Goal: Check status: Check status

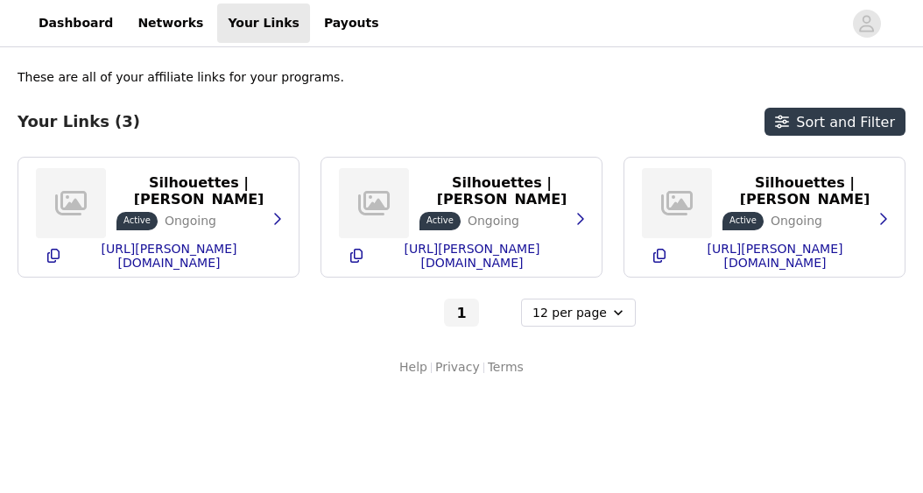
select select "12"
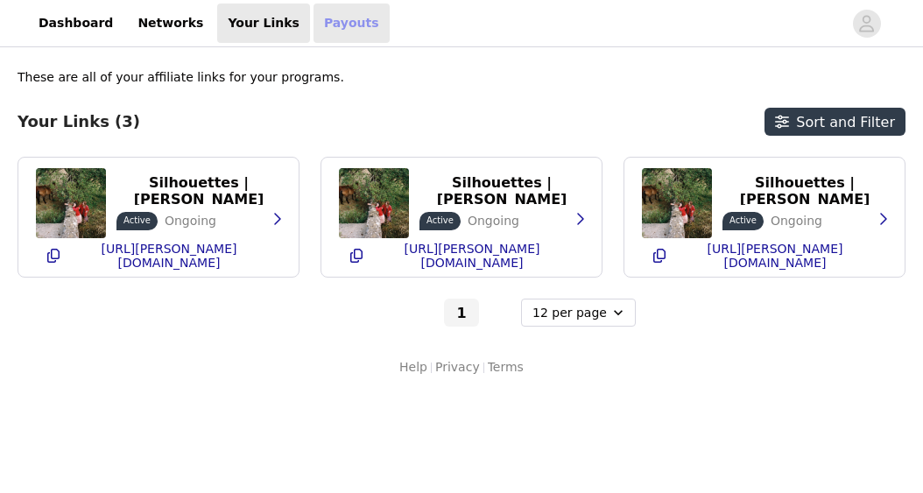
click at [328, 21] on link "Payouts" at bounding box center [352, 23] width 76 height 39
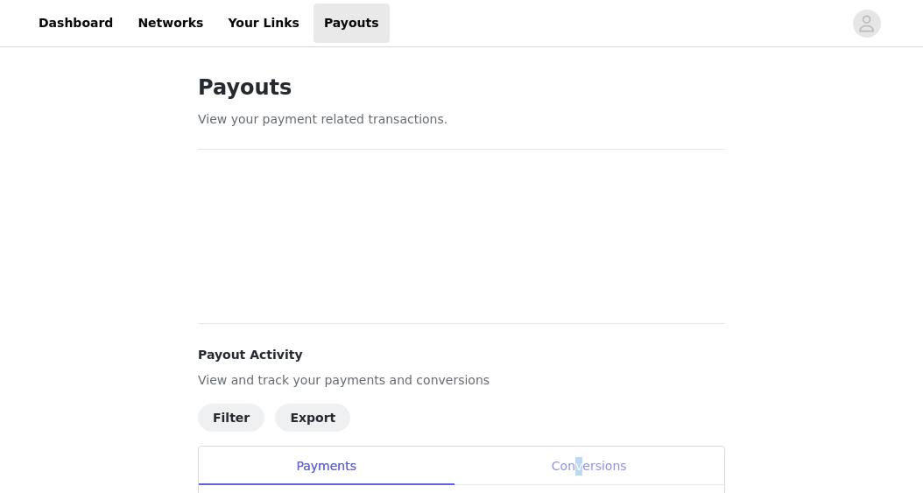
click at [580, 461] on div "Conversions" at bounding box center [589, 466] width 271 height 39
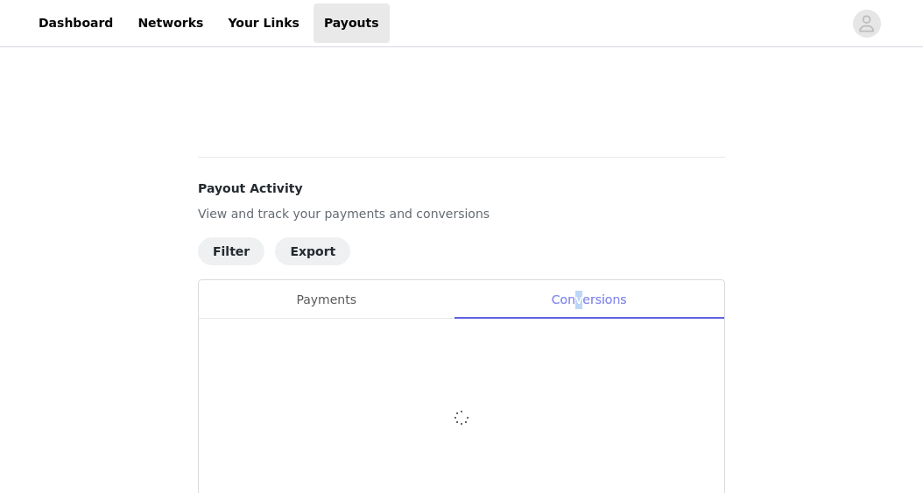
scroll to position [175, 0]
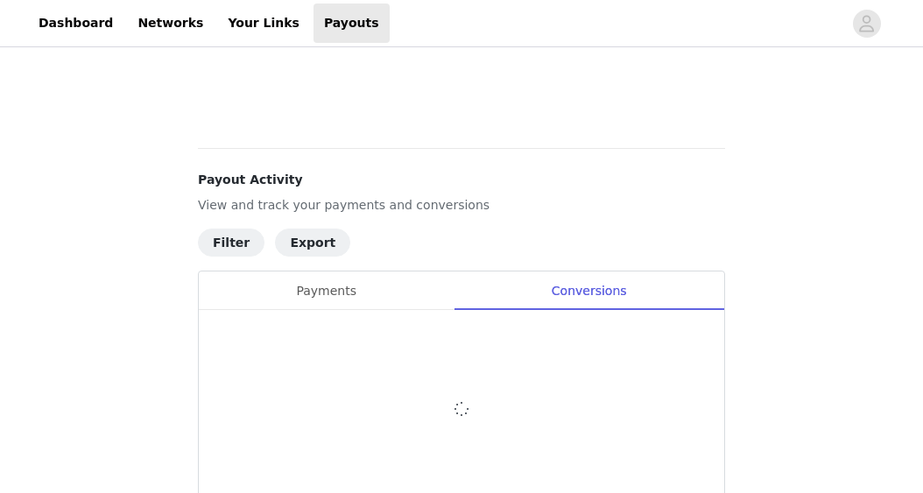
click at [737, 183] on div "Payouts View your payment related transactions. Payout Activity View and track …" at bounding box center [461, 220] width 569 height 689
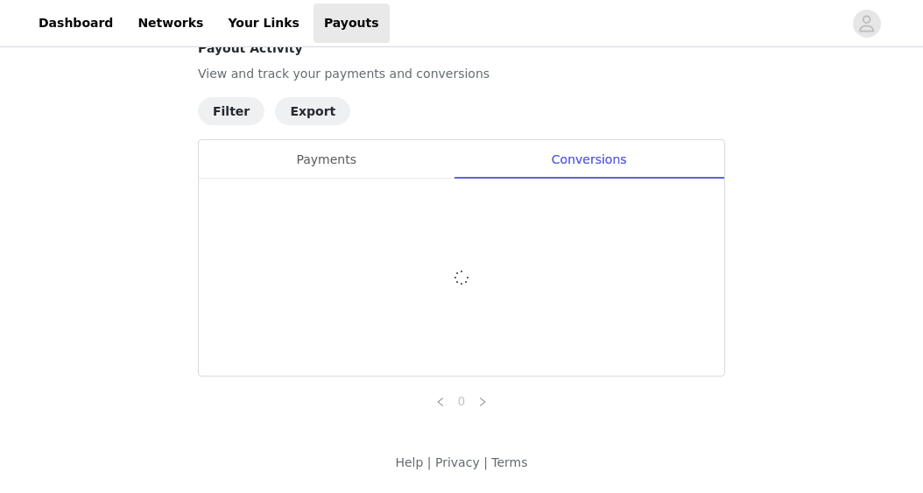
scroll to position [914, 0]
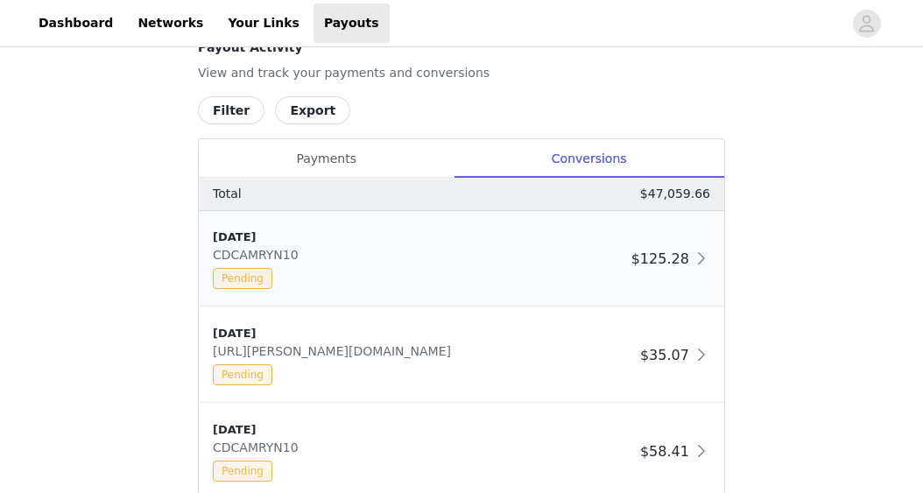
click at [266, 256] on span "CDCAMRYN10" at bounding box center [259, 255] width 93 height 14
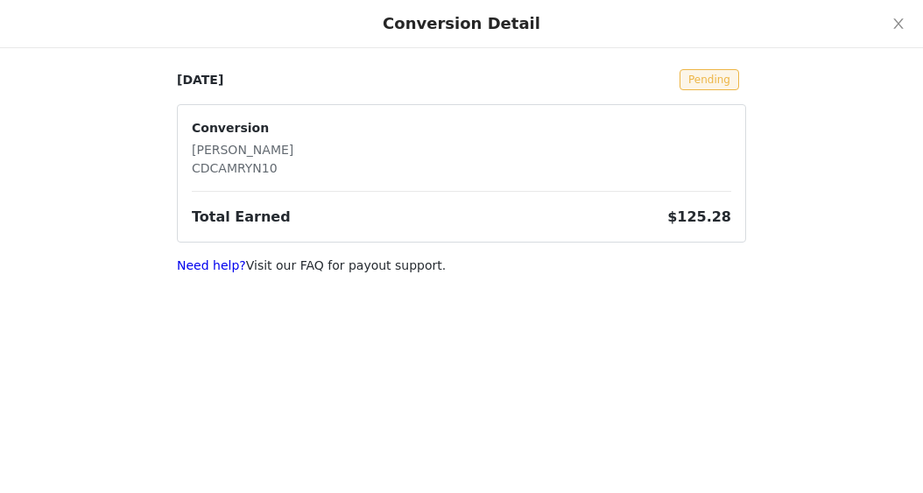
click at [251, 176] on p "CDCAMRYN10" at bounding box center [243, 168] width 102 height 18
click at [244, 171] on p "CDCAMRYN10" at bounding box center [243, 168] width 102 height 18
copy p "CDCAMRYN10"
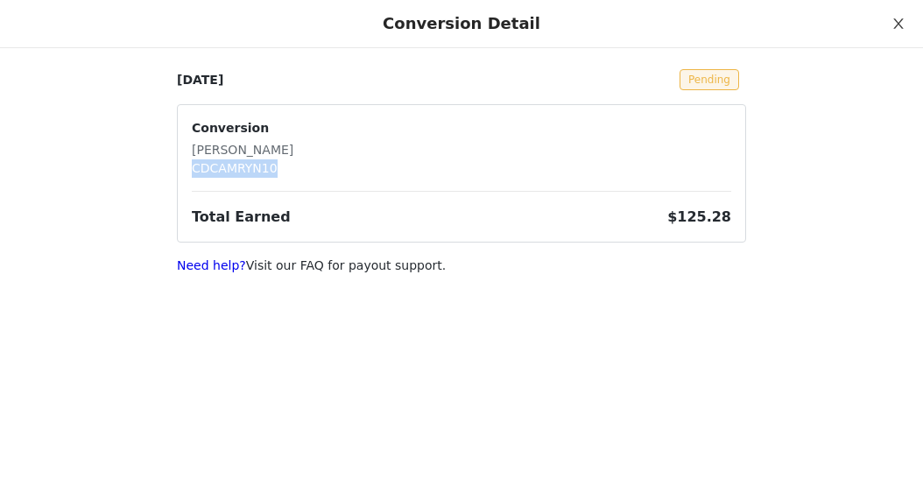
scroll to position [0, 0]
click at [900, 25] on icon "icon: close" at bounding box center [899, 23] width 10 height 11
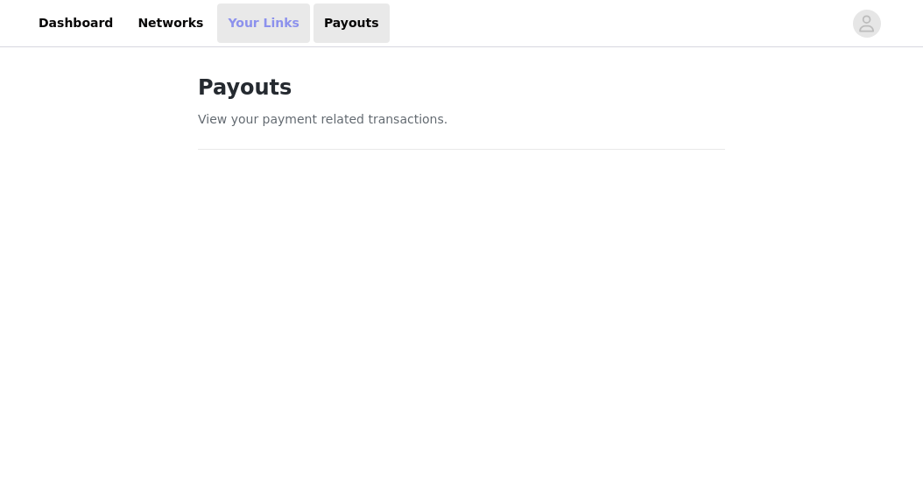
click at [229, 25] on link "Your Links" at bounding box center [263, 23] width 93 height 39
select select "12"
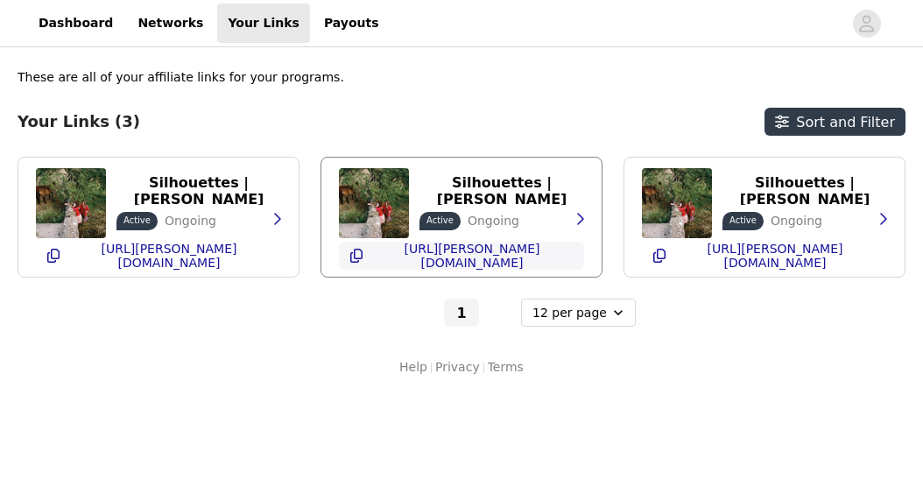
click at [495, 259] on p "[URL][PERSON_NAME][DOMAIN_NAME]" at bounding box center [472, 256] width 203 height 28
click at [314, 25] on link "Payouts" at bounding box center [352, 23] width 76 height 39
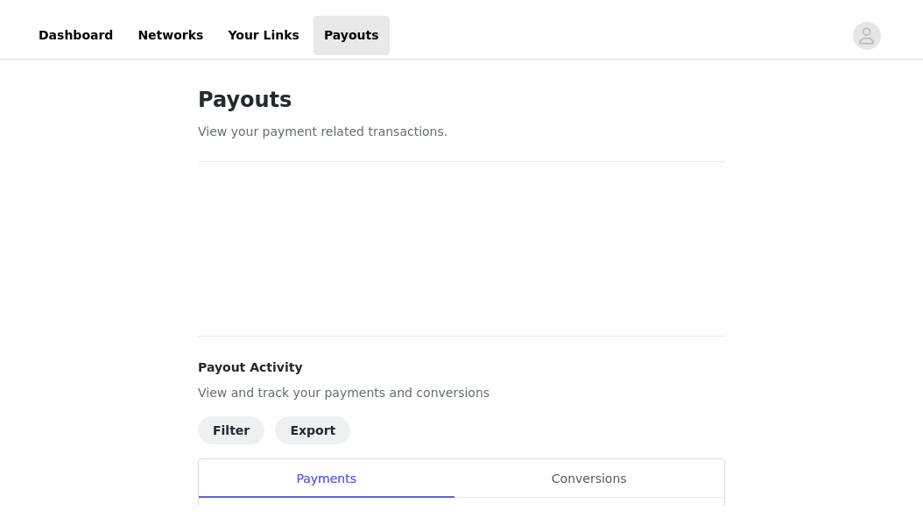
scroll to position [195, 0]
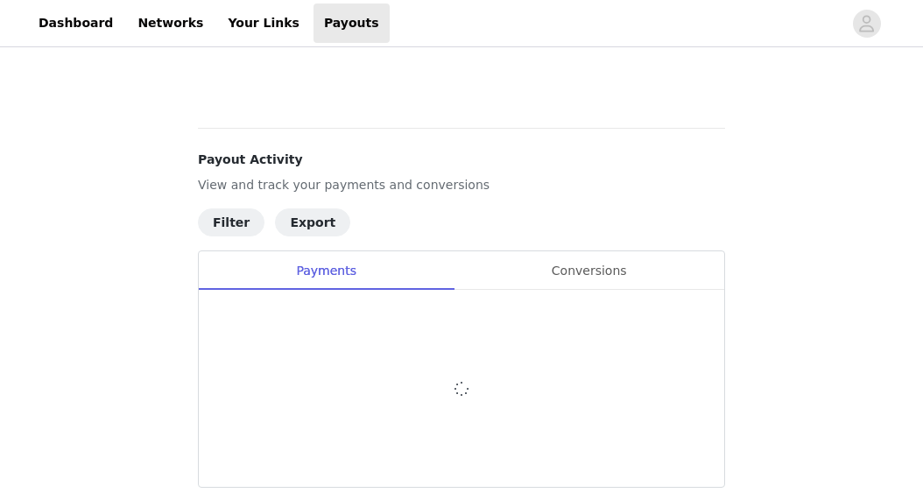
click at [593, 303] on div at bounding box center [462, 388] width 526 height 197
click at [577, 338] on div at bounding box center [462, 388] width 526 height 197
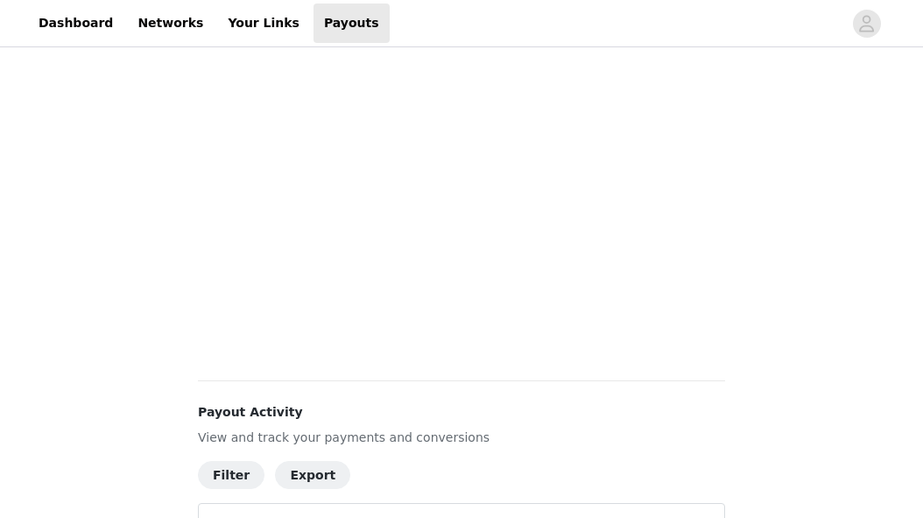
scroll to position [727, 0]
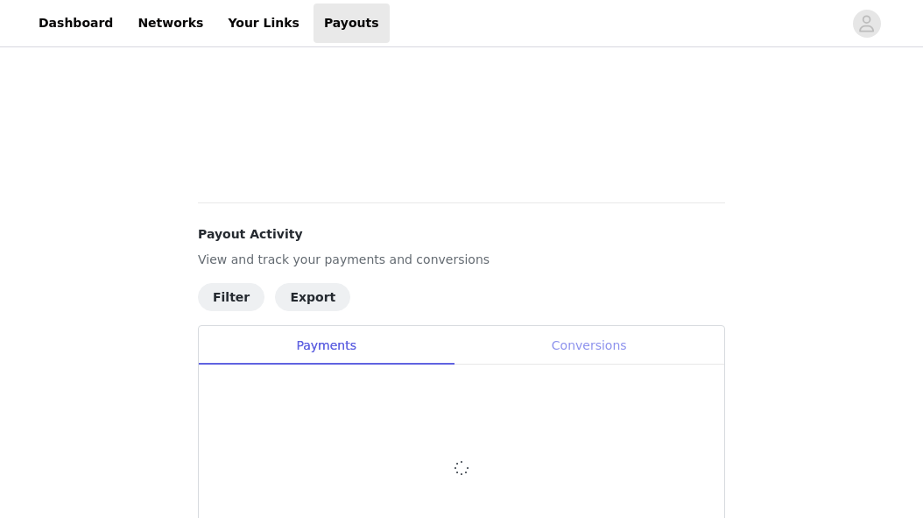
click at [591, 331] on div "Conversions" at bounding box center [589, 345] width 271 height 39
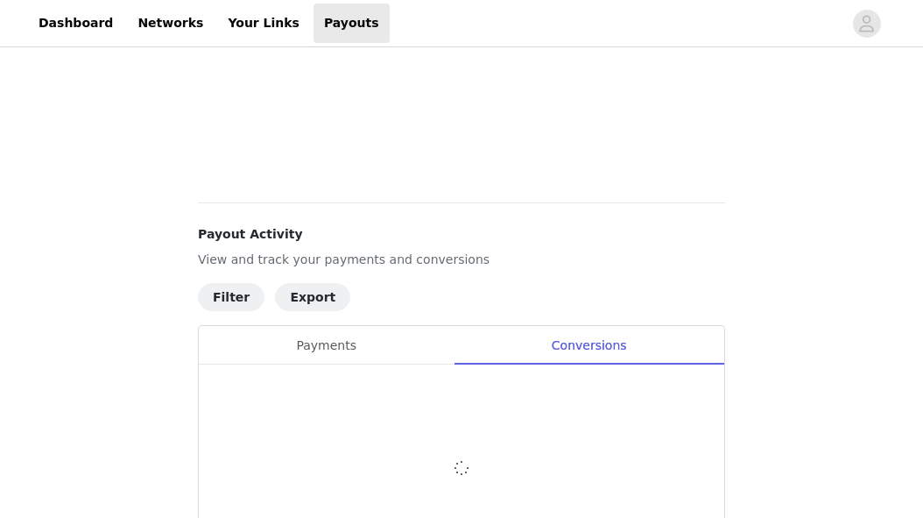
scroll to position [786, 0]
